Goal: Complete application form

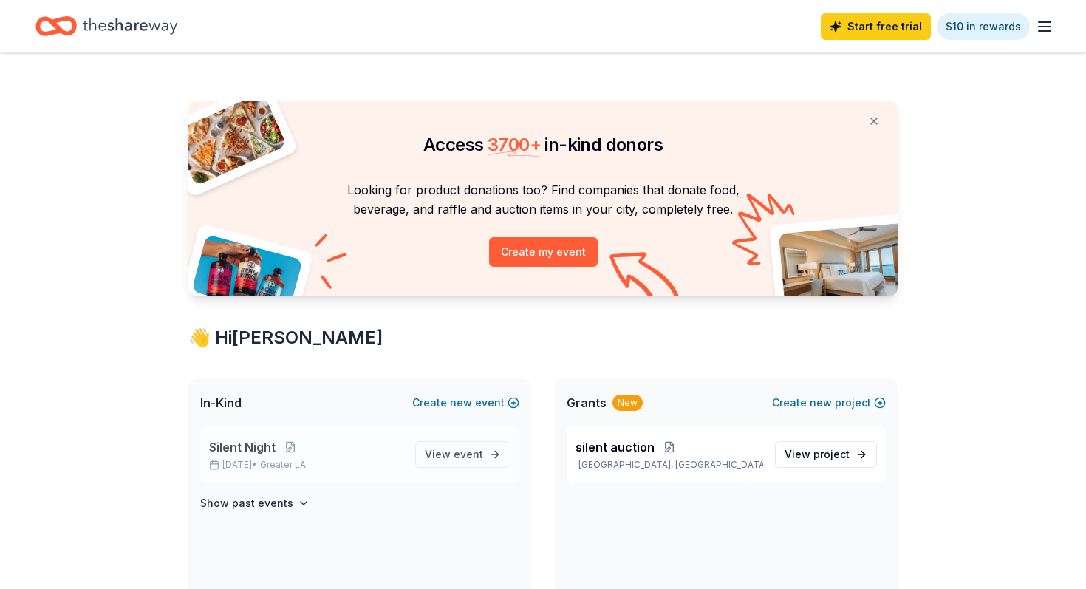
click at [290, 466] on span "Greater LA" at bounding box center [283, 465] width 46 height 12
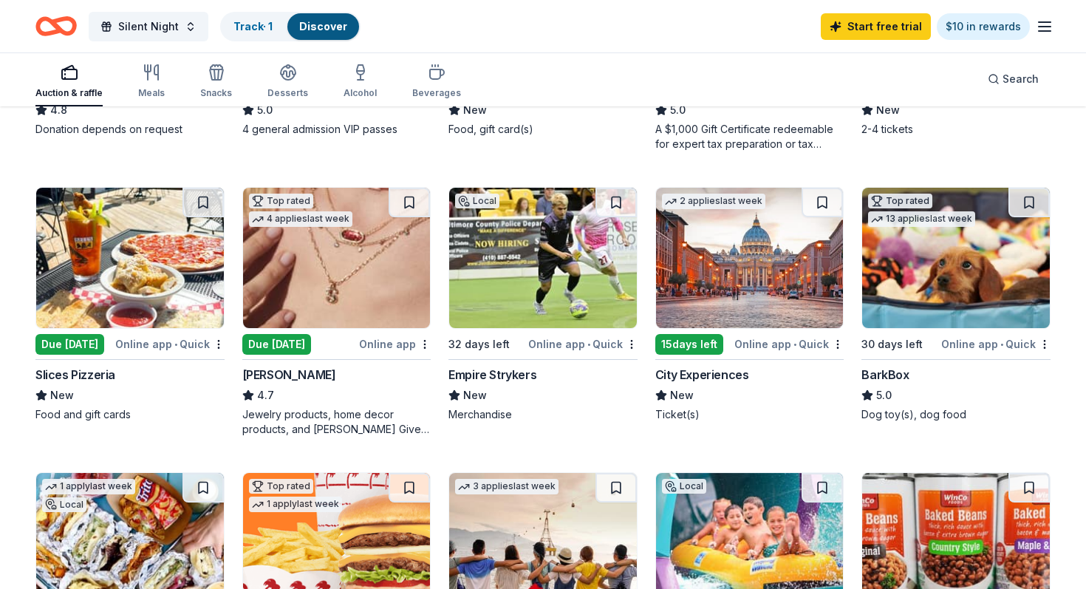
scroll to position [650, 0]
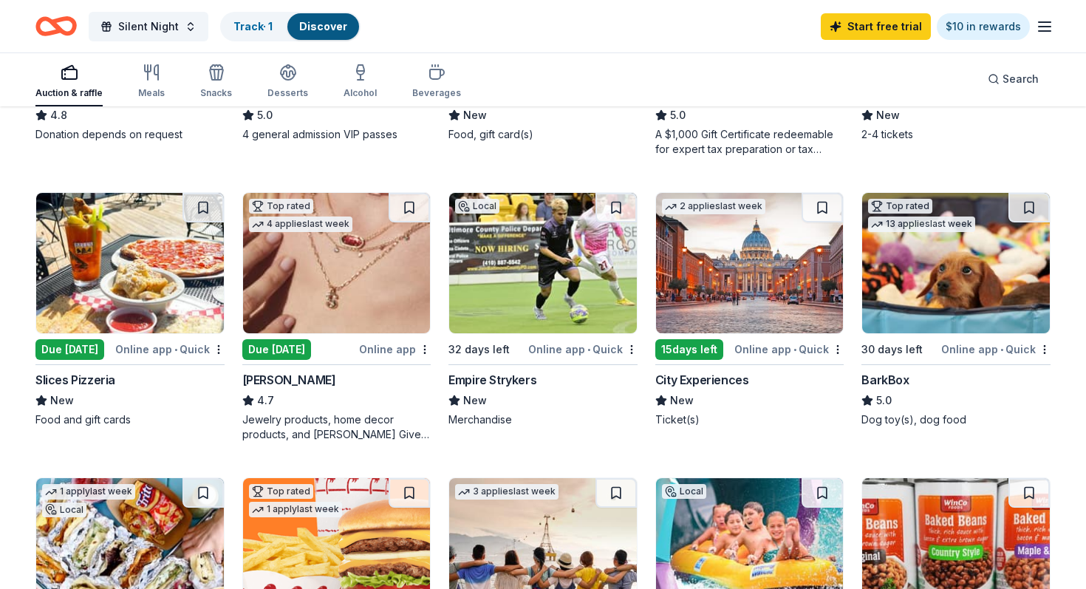
drag, startPoint x: 1080, startPoint y: 215, endPoint x: 1082, endPoint y: 185, distance: 30.4
click at [1082, 185] on div "318 results in [GEOGRAPHIC_DATA], [GEOGRAPHIC_DATA] Application deadlines 62 th…" at bounding box center [543, 407] width 1086 height 1898
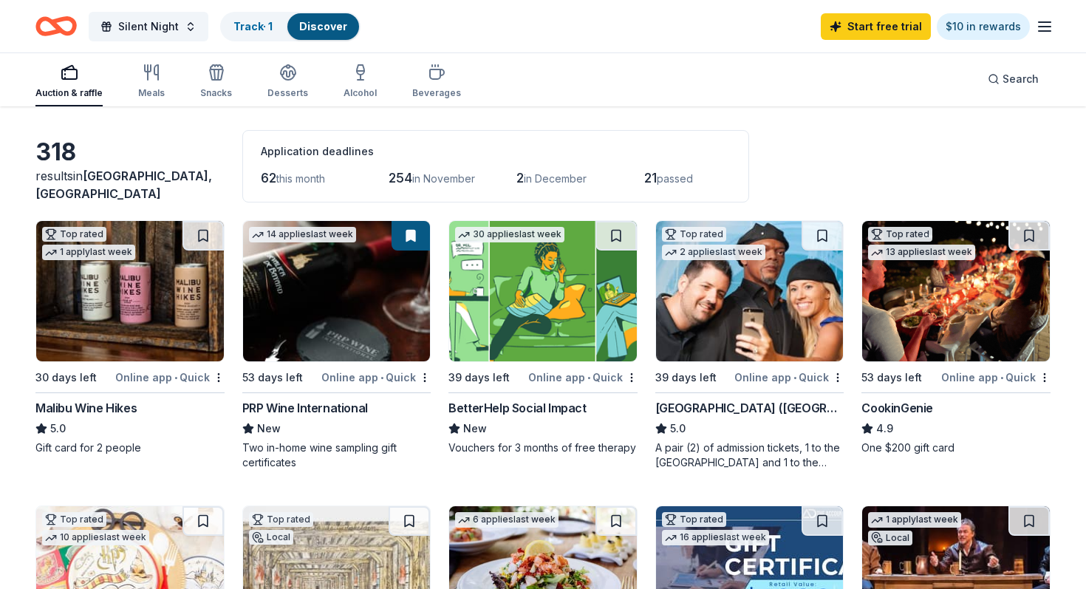
scroll to position [0, 0]
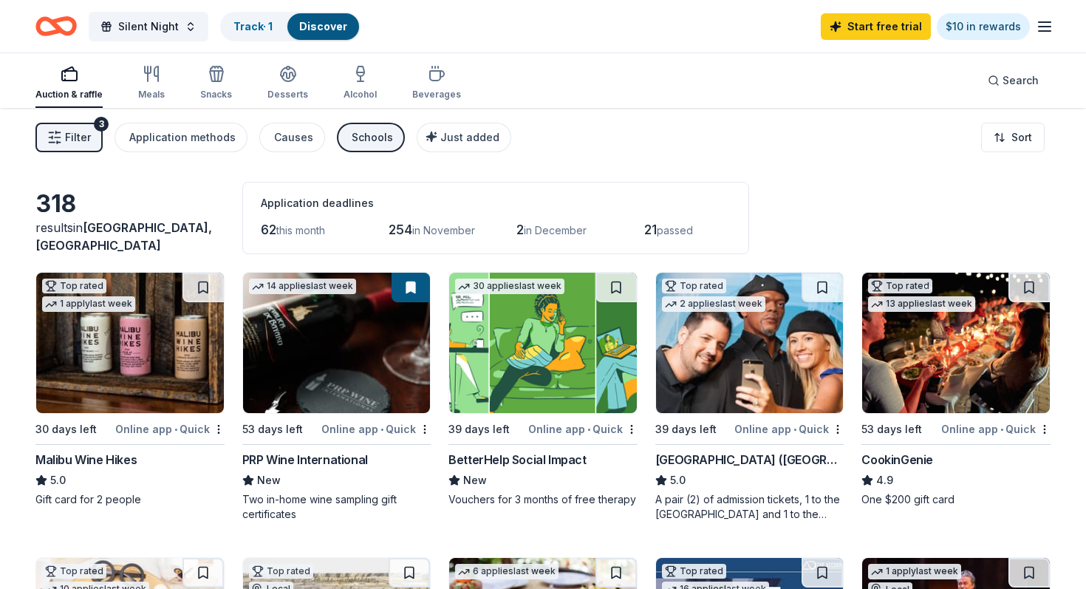
click at [920, 358] on img at bounding box center [956, 343] width 188 height 140
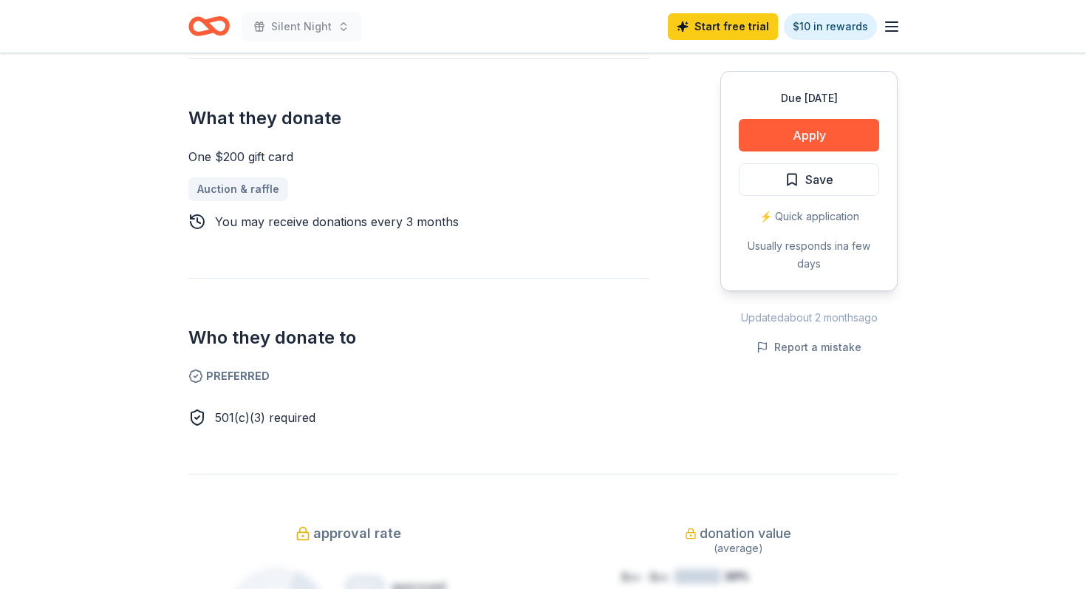
scroll to position [591, 0]
click at [808, 140] on button "Apply" at bounding box center [809, 135] width 140 height 33
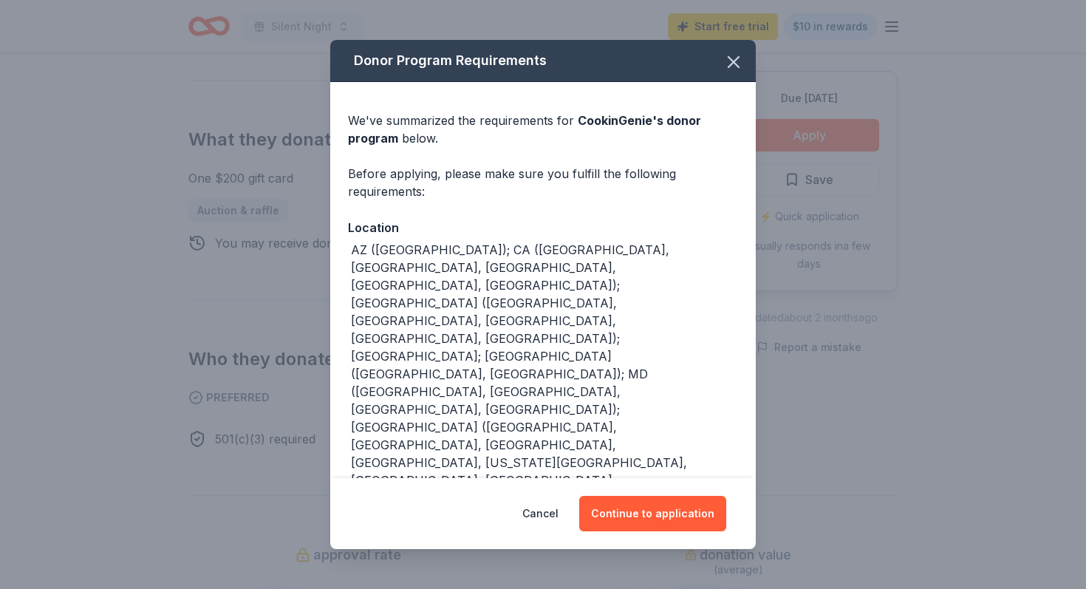
scroll to position [612, 0]
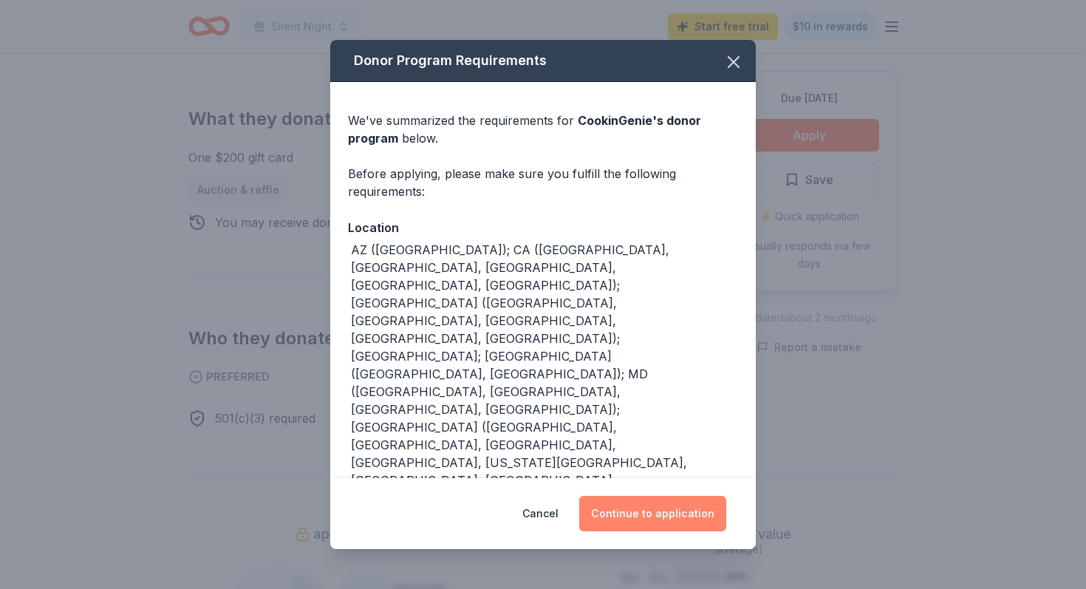
click at [672, 513] on button "Continue to application" at bounding box center [652, 513] width 147 height 35
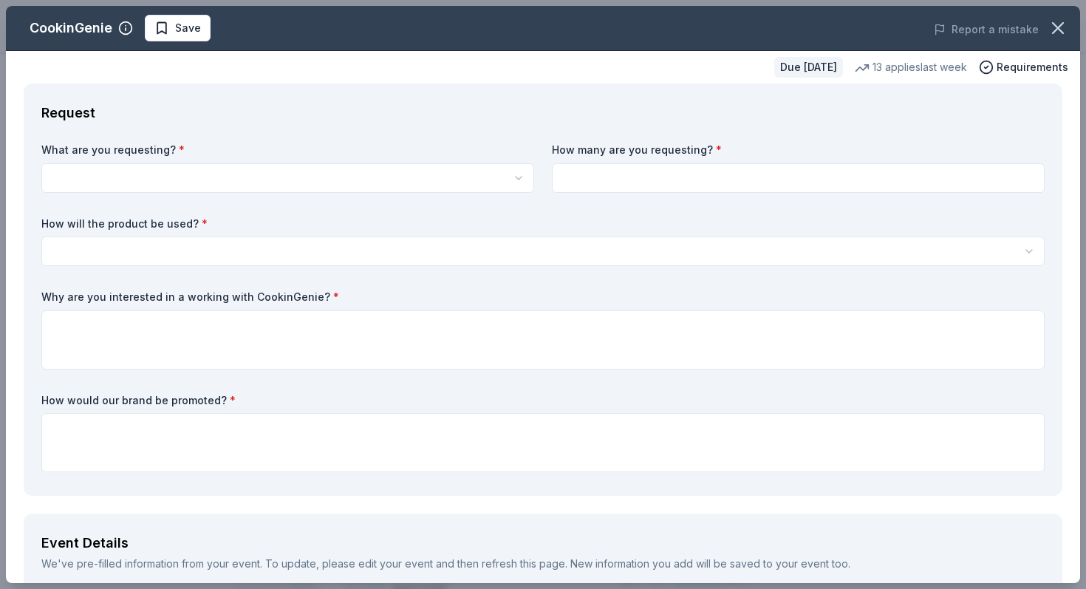
scroll to position [0, 0]
click at [104, 185] on html "Silent Night Start free trial $10 in rewards Due in 53 days Share CookinGenie 4…" at bounding box center [543, 294] width 1086 height 589
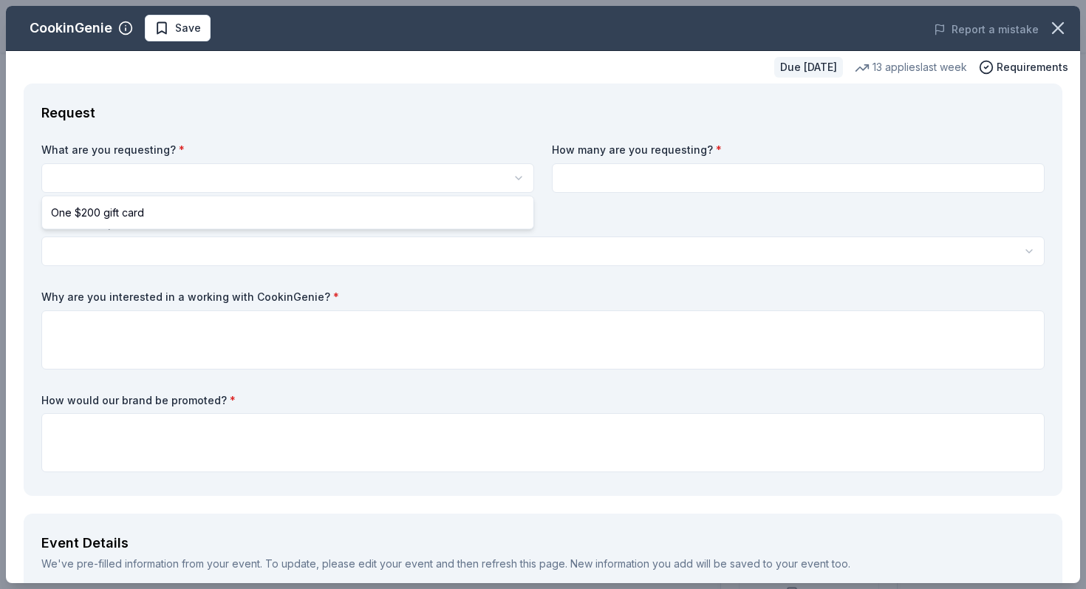
select select "One $200 gift card"
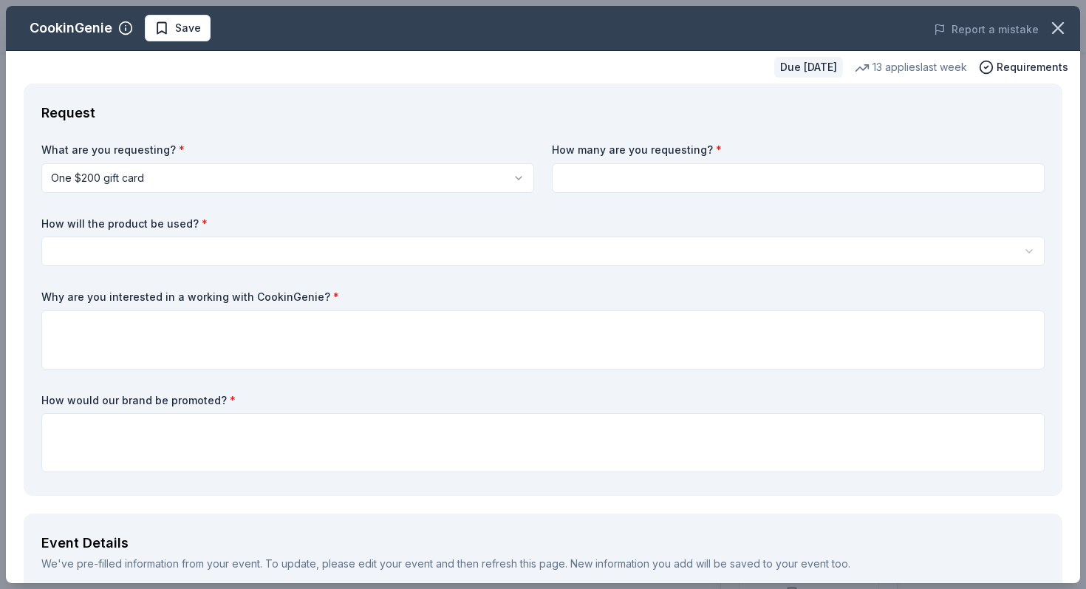
click at [585, 174] on input at bounding box center [798, 178] width 493 height 30
type input "3"
click at [115, 253] on html "Silent Night Start free trial $10 in rewards Due in 53 days Share CookinGenie 4…" at bounding box center [543, 294] width 1086 height 589
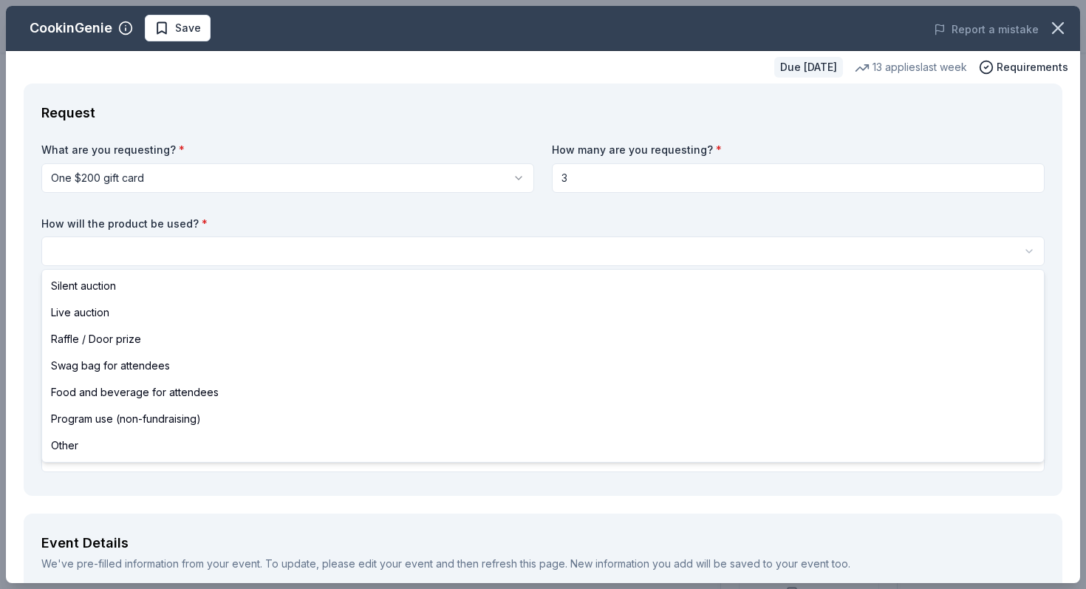
select select "silentAuction"
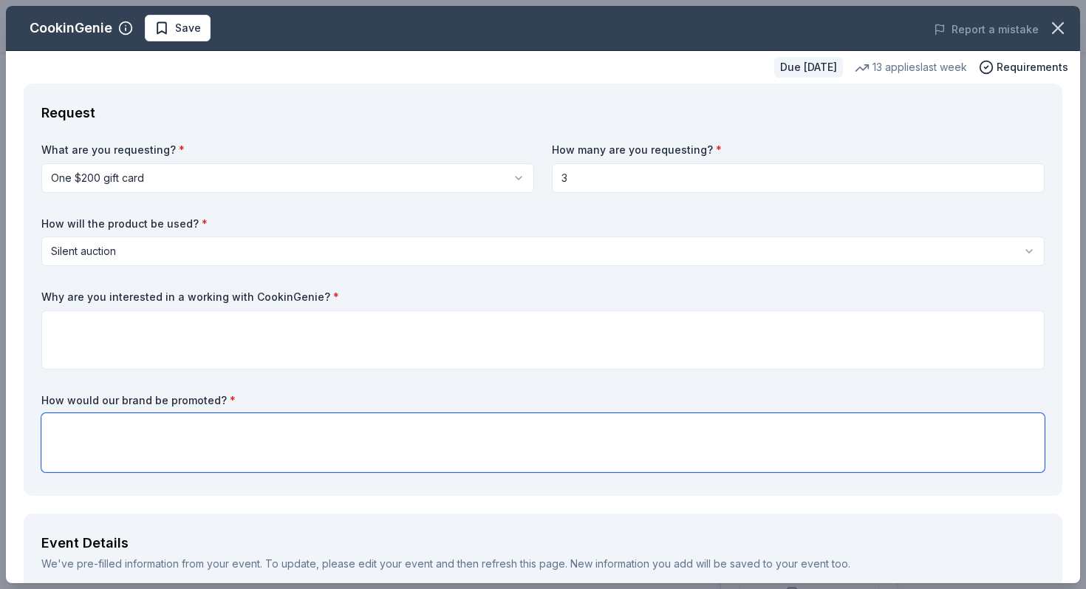
click at [171, 435] on textarea at bounding box center [543, 442] width 1004 height 59
type textarea "Your brand will be promoted via social media, flyers and on our website."
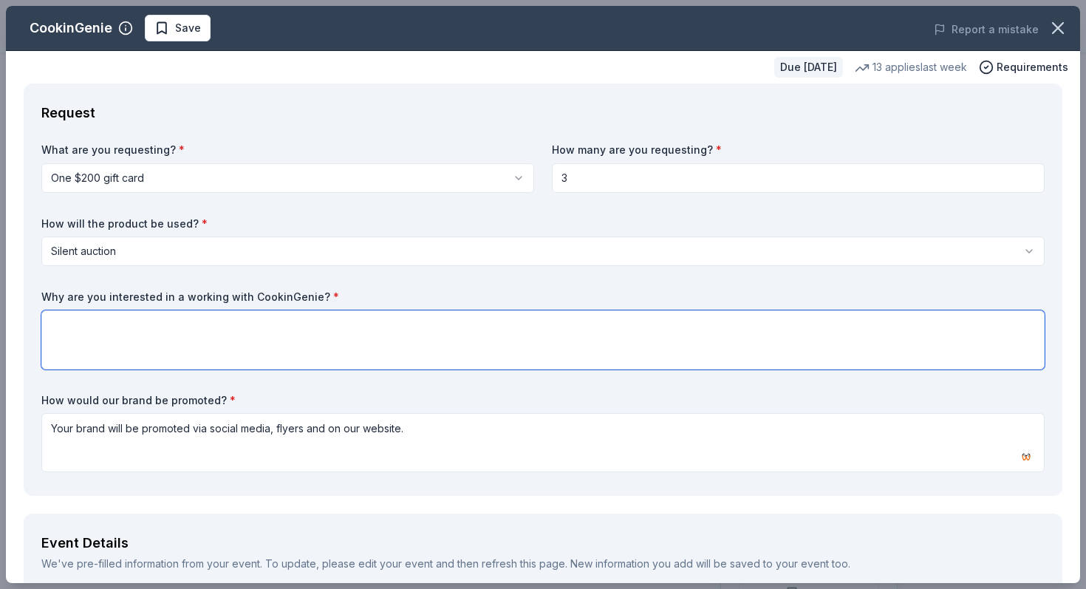
click at [149, 328] on textarea at bounding box center [543, 339] width 1004 height 59
click at [205, 386] on div "unique" at bounding box center [195, 379] width 43 height 18
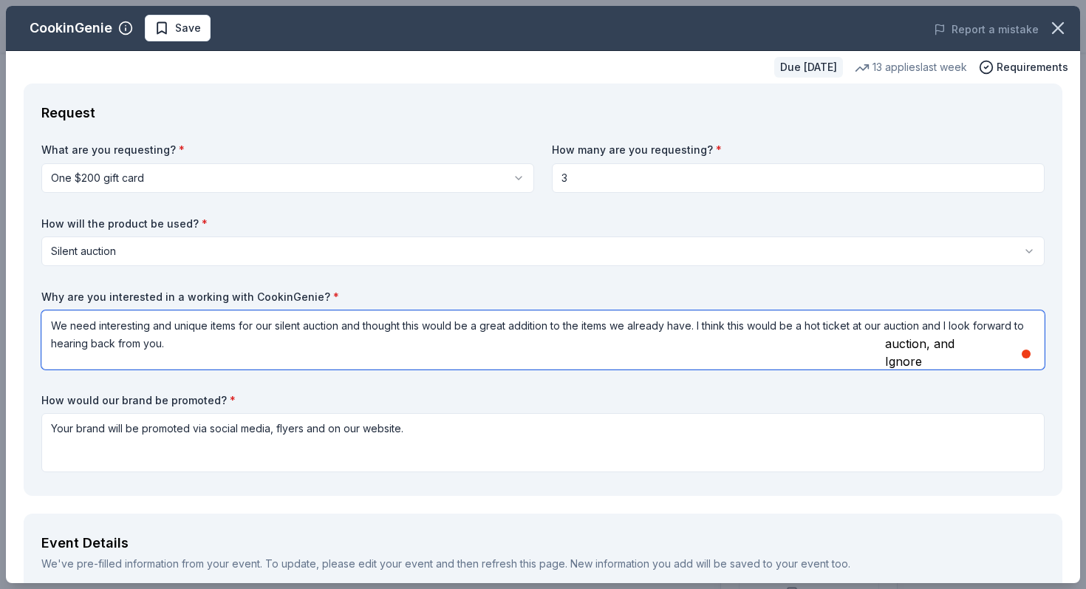
click at [932, 349] on div "auction, and" at bounding box center [919, 344] width 69 height 18
type textarea "We need interesting and unique items for our silent auction and thought this wo…"
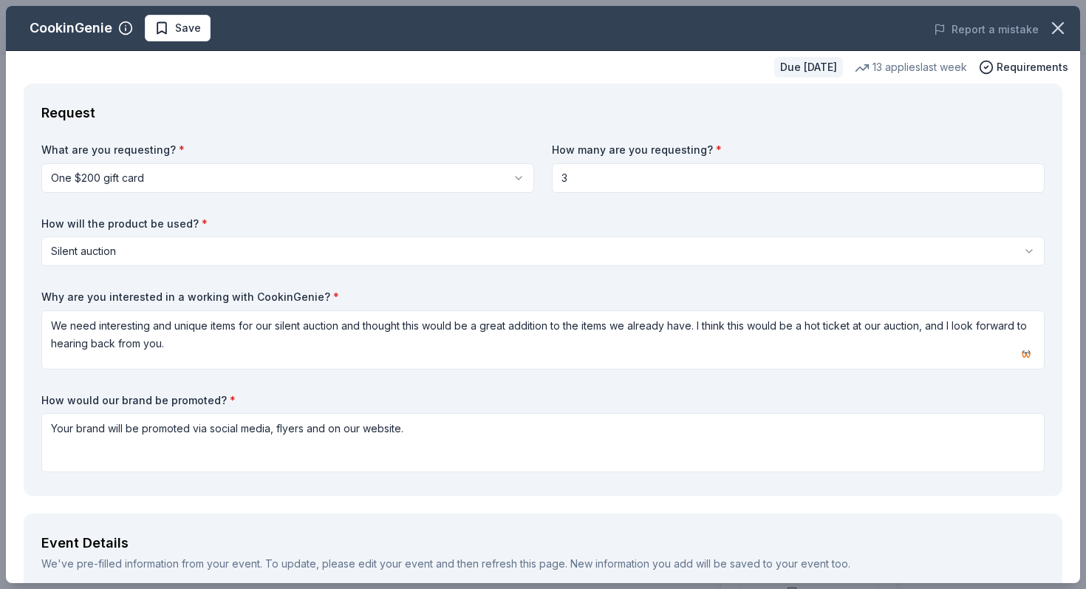
click at [1086, 380] on div "CookinGenie Save Report a mistake Due in 53 days 13 applies last week Requireme…" at bounding box center [543, 294] width 1086 height 589
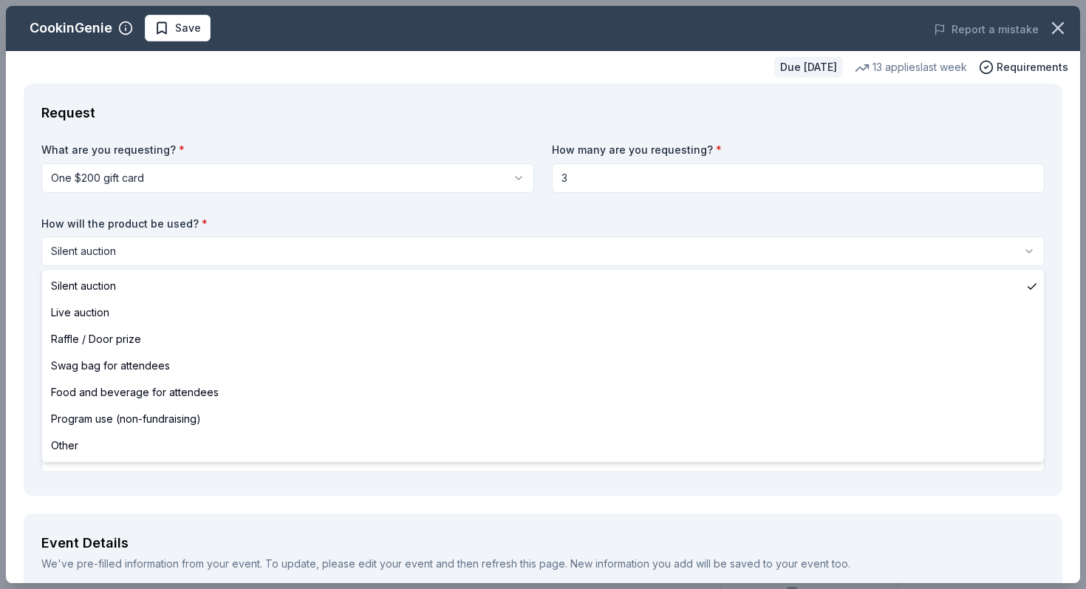
click at [820, 244] on html "Silent Night Start free trial $10 in rewards Due in 53 days Share CookinGenie 4…" at bounding box center [543, 294] width 1086 height 589
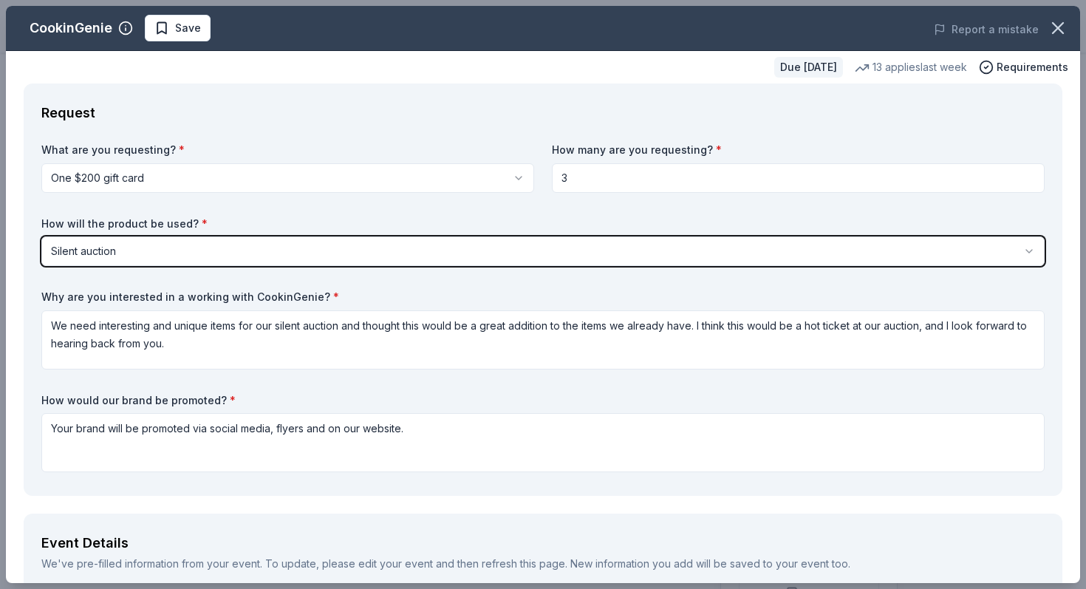
click at [823, 217] on html "Silent Night Start free trial $10 in rewards Due in 53 days Share CookinGenie 4…" at bounding box center [543, 294] width 1086 height 589
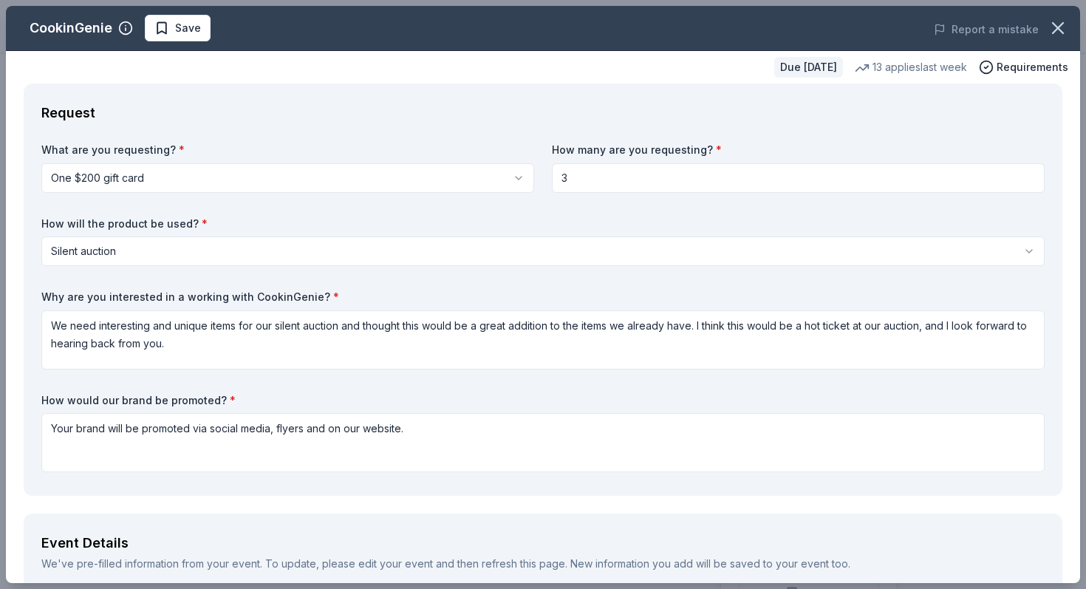
click at [27, 290] on div "Request What are you requesting? * One $200 gift card One $200 gift card How ma…" at bounding box center [543, 290] width 1039 height 412
click at [204, 548] on div "Event Details" at bounding box center [543, 543] width 1004 height 24
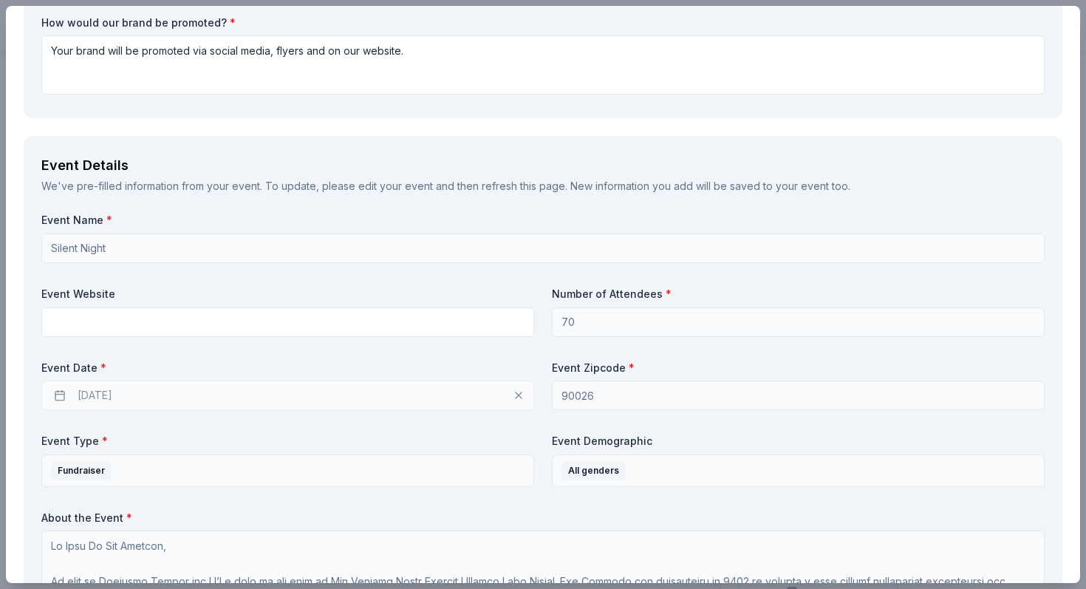
scroll to position [380, 0]
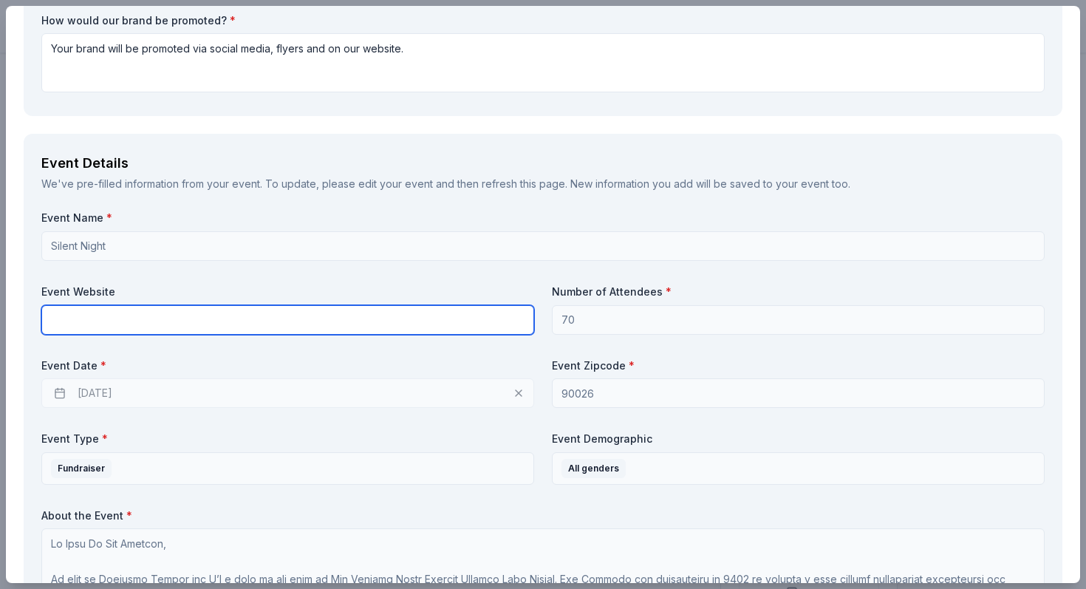
click at [128, 321] on input "text" at bounding box center [287, 320] width 493 height 30
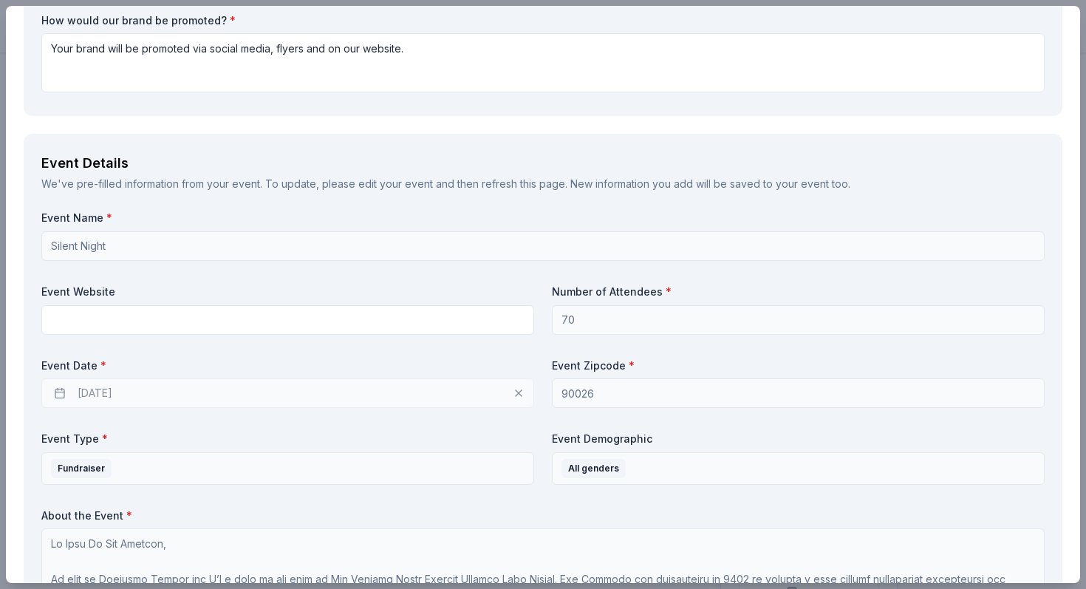
click at [516, 390] on div "12/04/2025" at bounding box center [287, 393] width 493 height 30
click at [98, 395] on div "12/04/2025" at bounding box center [287, 393] width 493 height 30
click at [1083, 163] on div "CookinGenie Save Report a mistake Due in 53 days 13 applies last week Requireme…" at bounding box center [543, 294] width 1086 height 589
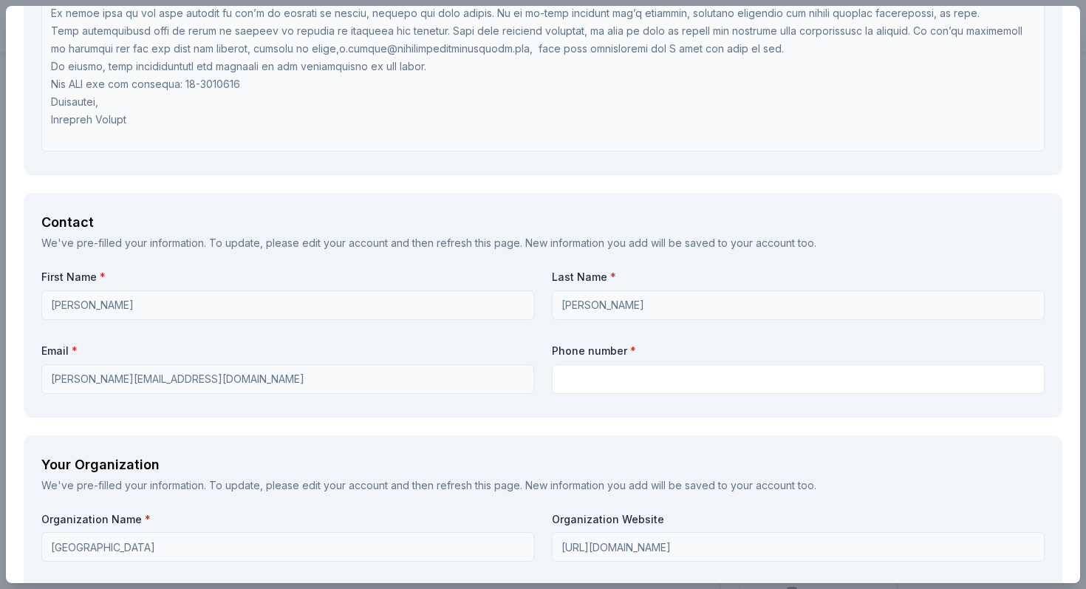
scroll to position [1066, 0]
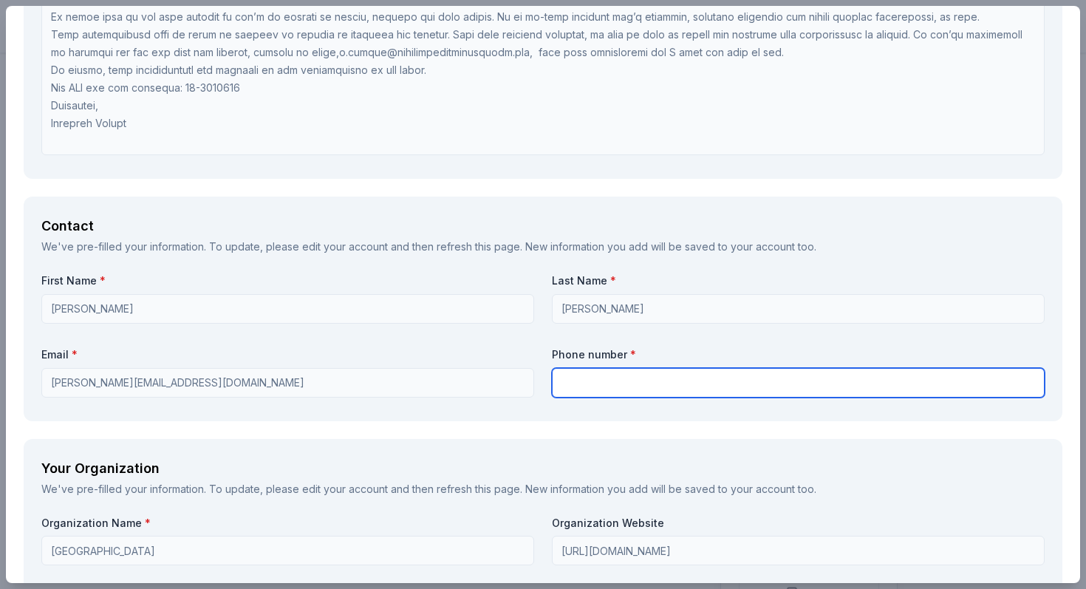
click at [589, 391] on input "text" at bounding box center [798, 383] width 493 height 30
type input "8187260468"
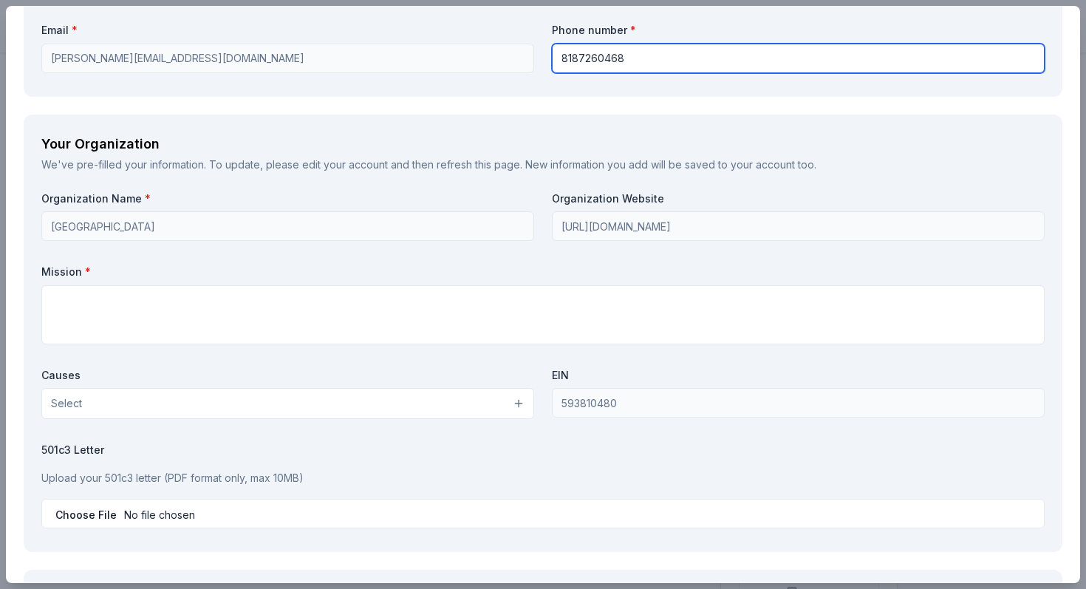
scroll to position [1396, 0]
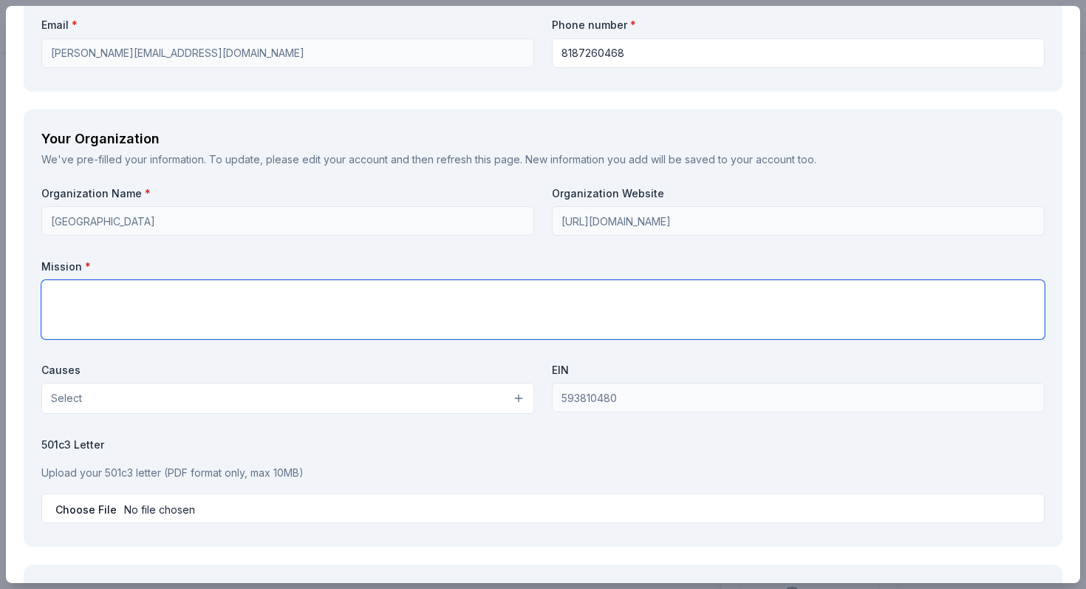
click at [67, 296] on textarea at bounding box center [543, 309] width 1004 height 59
paste textarea "New Village was established in 2006 to provide a high quality educational oppor…"
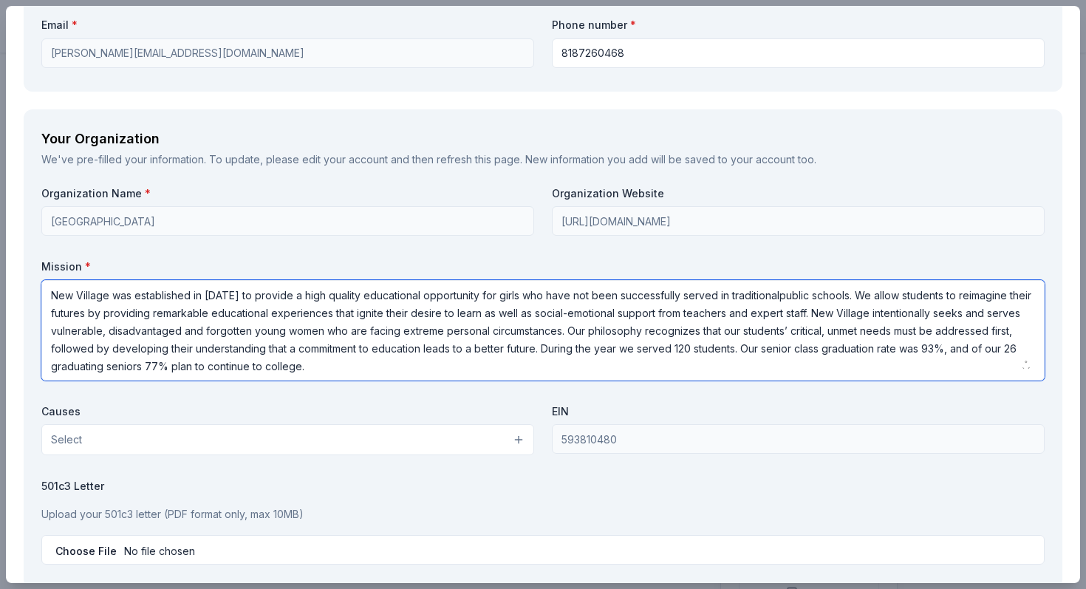
type textarea "New Village was established in 2006 to provide a high quality educational oppor…"
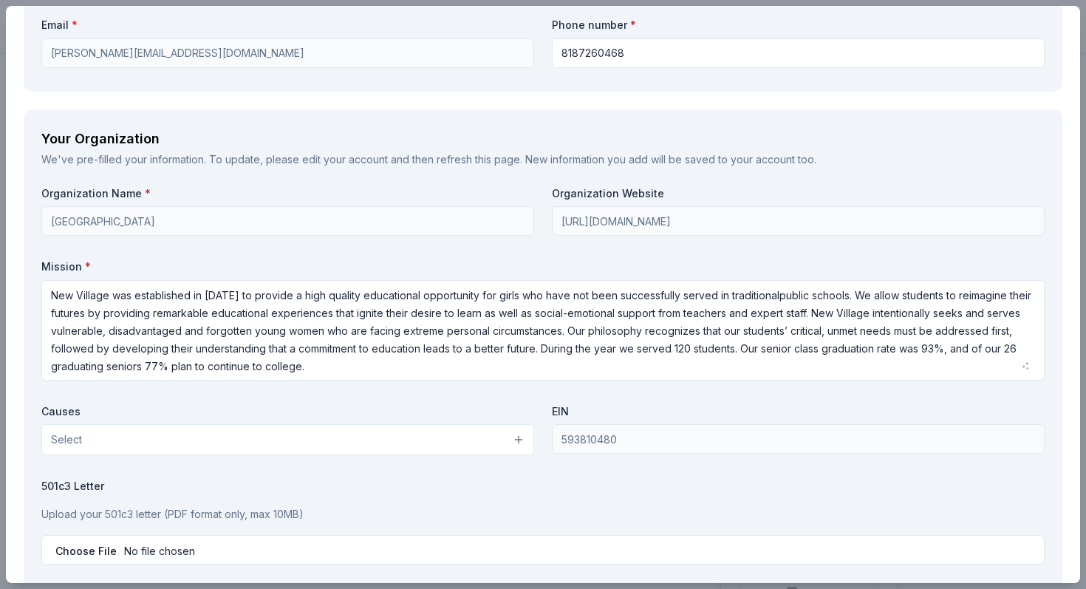
click at [88, 439] on button "Select" at bounding box center [287, 439] width 493 height 31
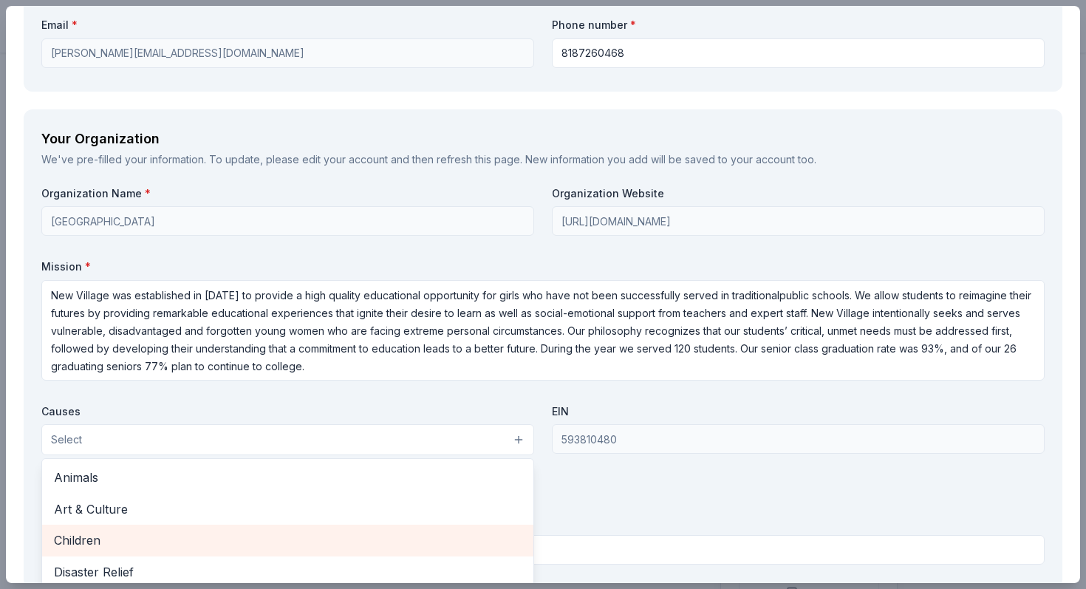
click at [81, 536] on span "Children" at bounding box center [288, 540] width 468 height 19
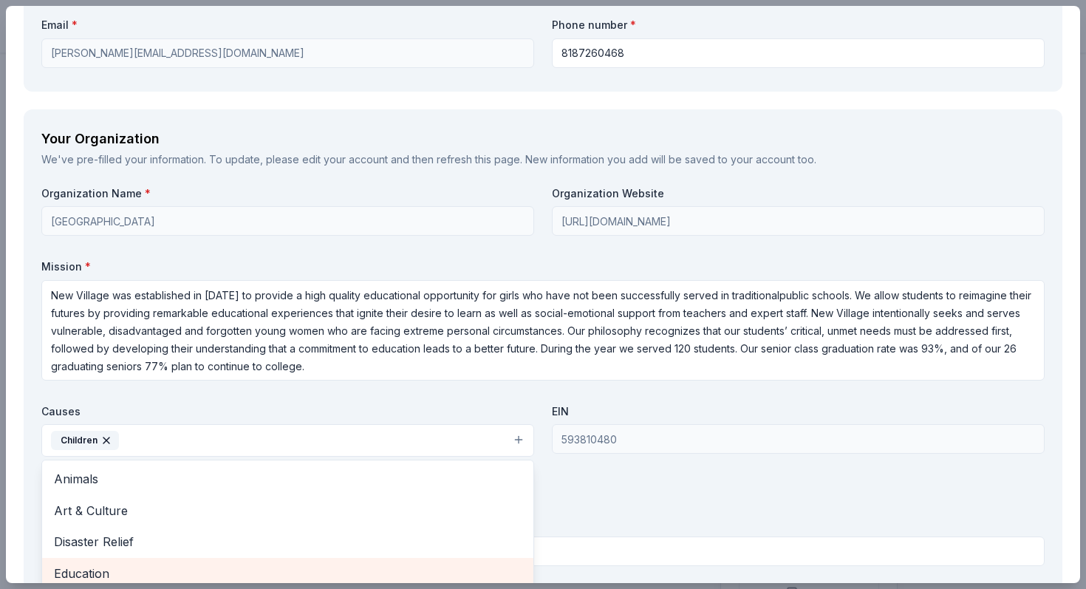
click at [120, 578] on div "Education" at bounding box center [287, 573] width 491 height 31
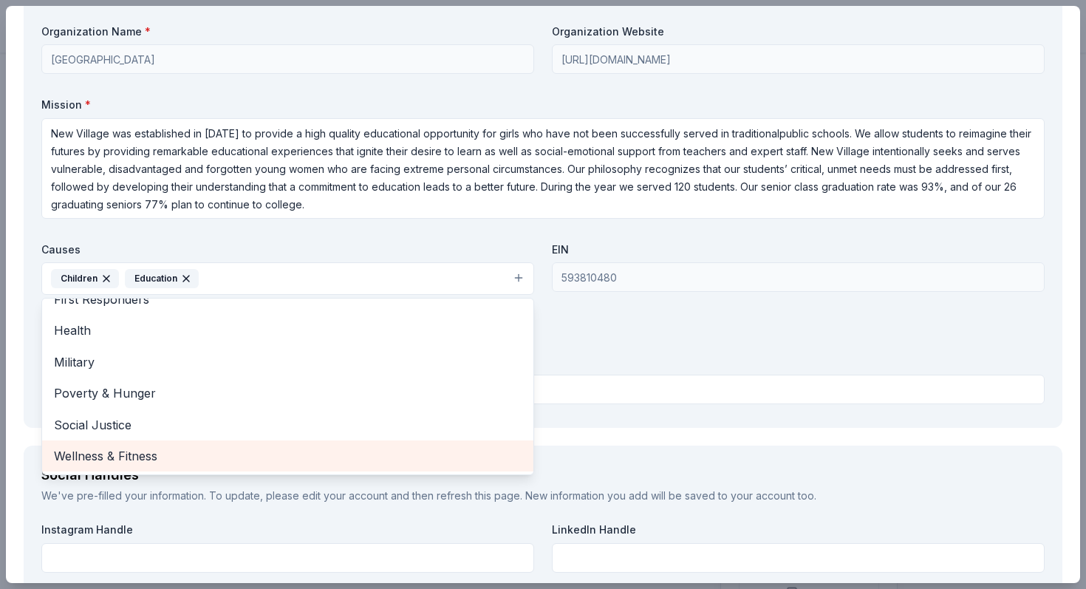
scroll to position [1587, 0]
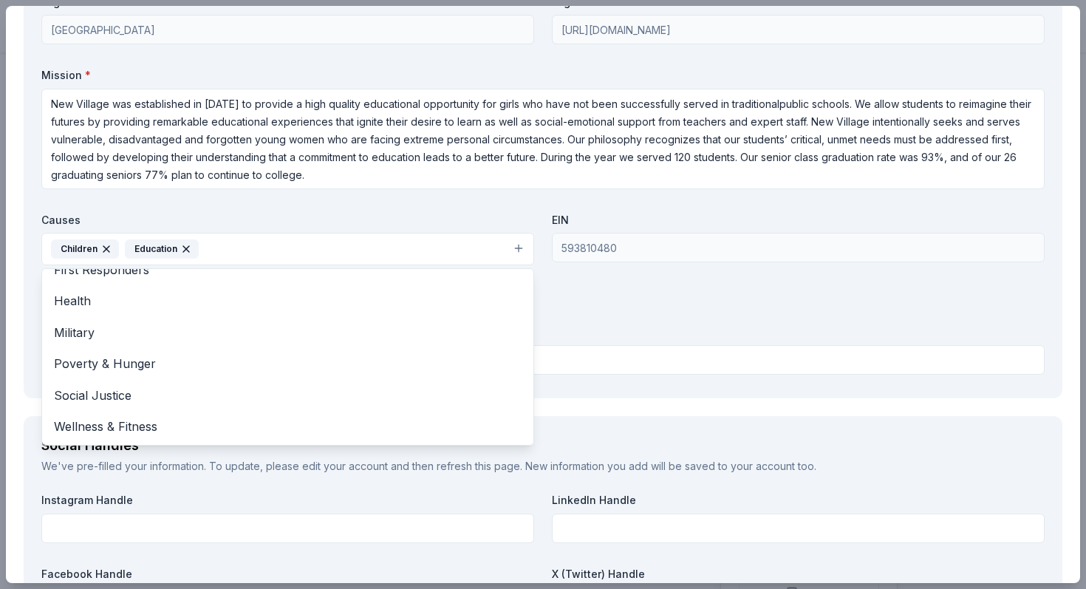
click at [637, 324] on div "Organization Name * New Village Girls Academy Organization Website https://newv…" at bounding box center [543, 188] width 1004 height 386
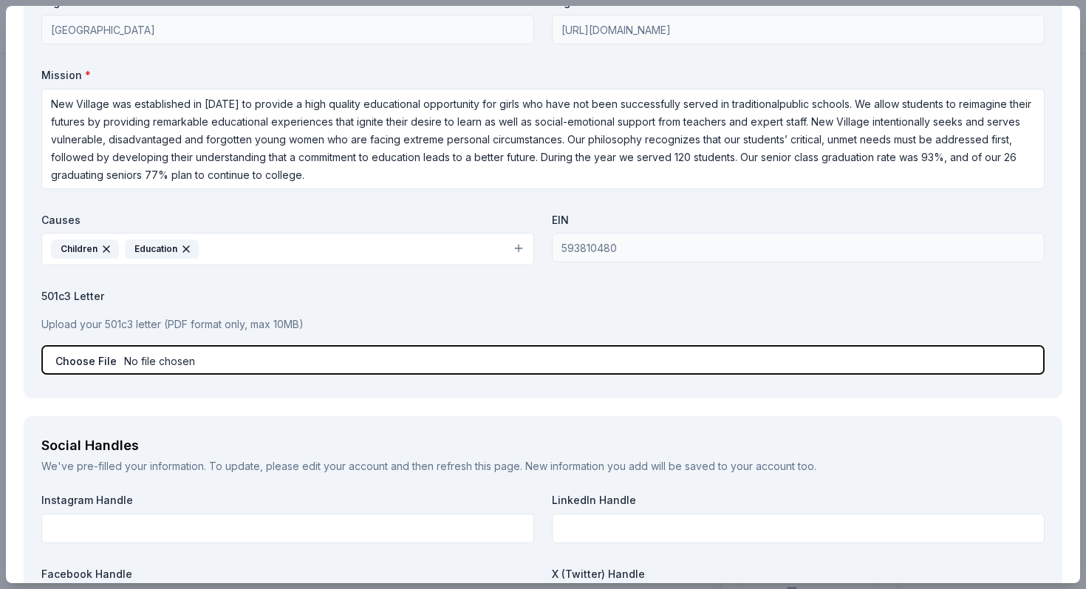
click at [134, 364] on input "file" at bounding box center [543, 360] width 1004 height 30
type input "C:\fakepath\Silent Night Auction 2025 - Google Docs.pdf"
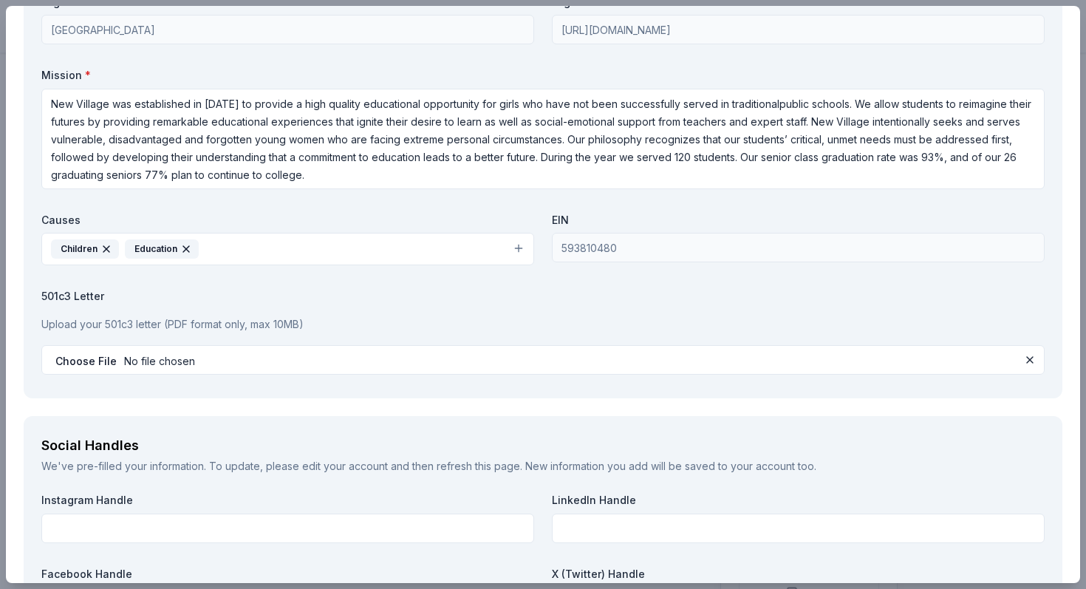
click at [1086, 449] on div "CookinGenie Save Report a mistake Due in 53 days 13 applies last week Requireme…" at bounding box center [543, 294] width 1086 height 589
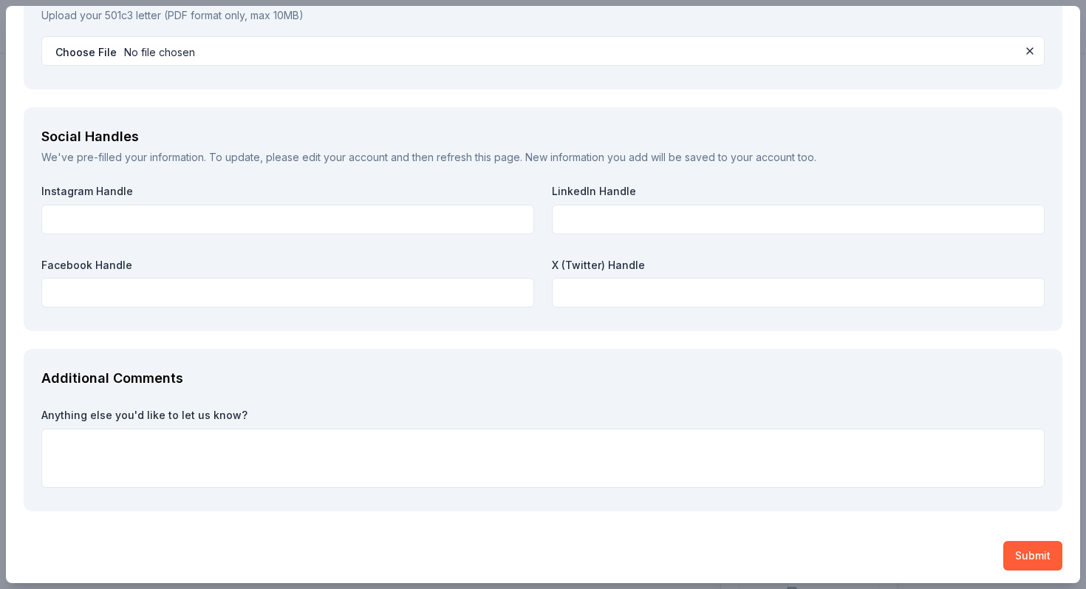
scroll to position [1901, 0]
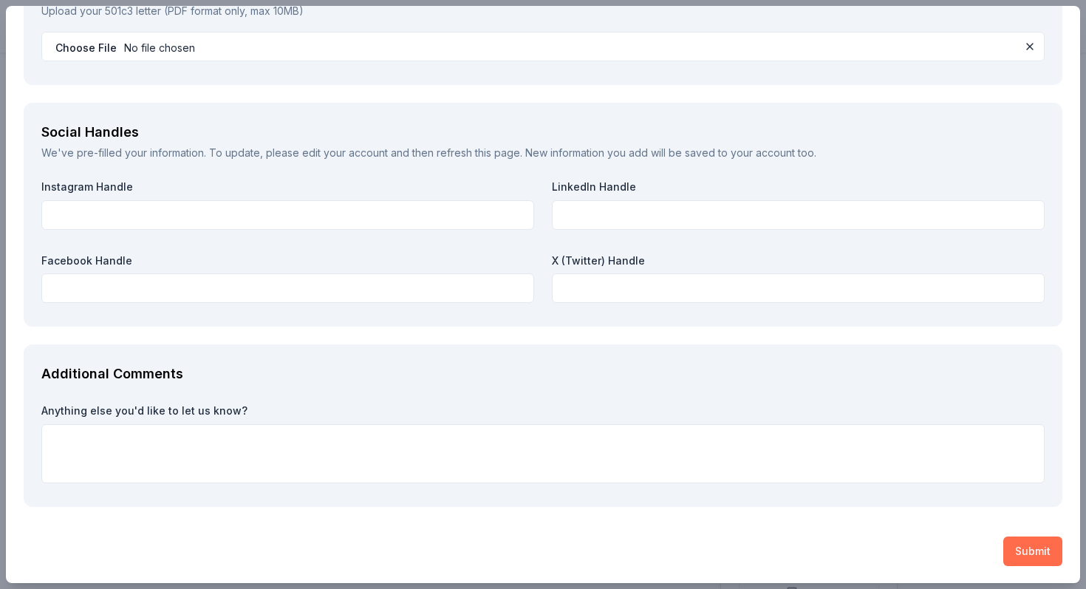
click at [1032, 553] on button "Submit" at bounding box center [1033, 551] width 59 height 30
